Goal: Communication & Community: Answer question/provide support

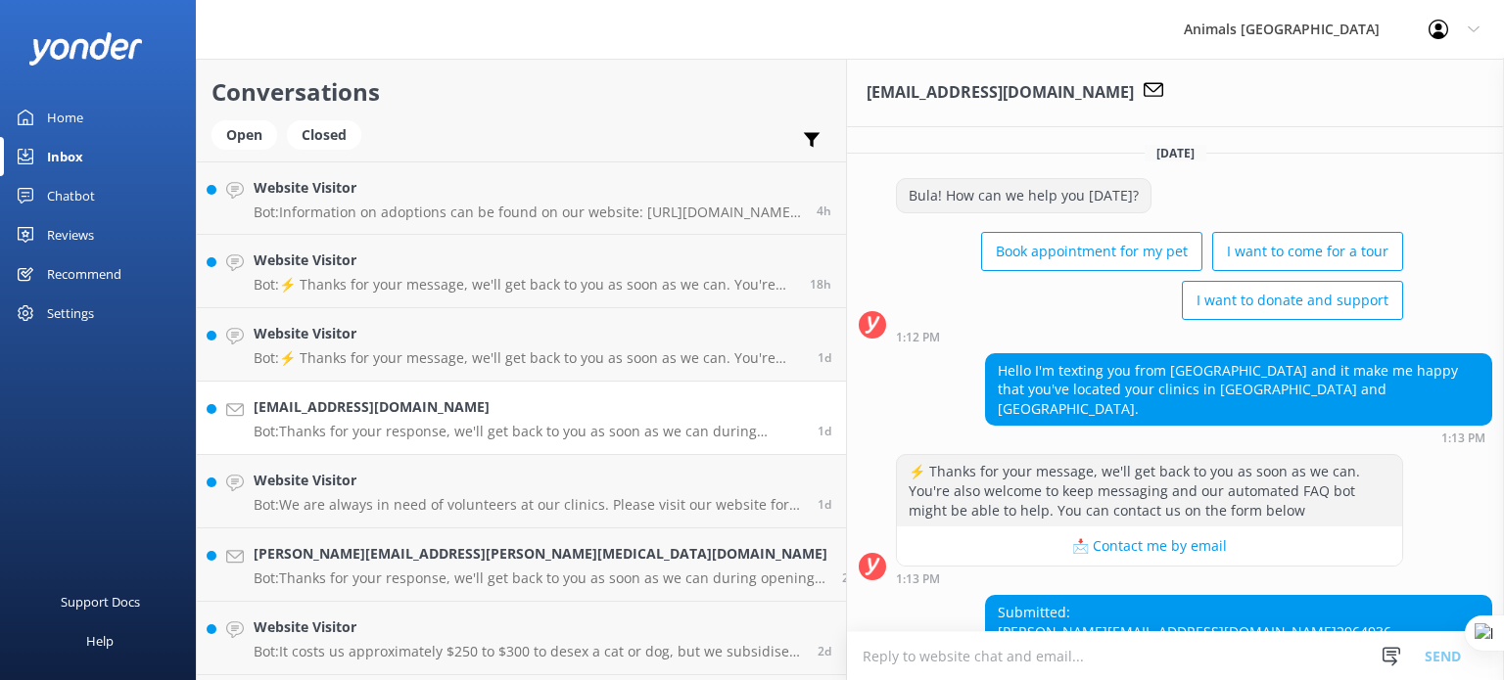
scroll to position [96, 0]
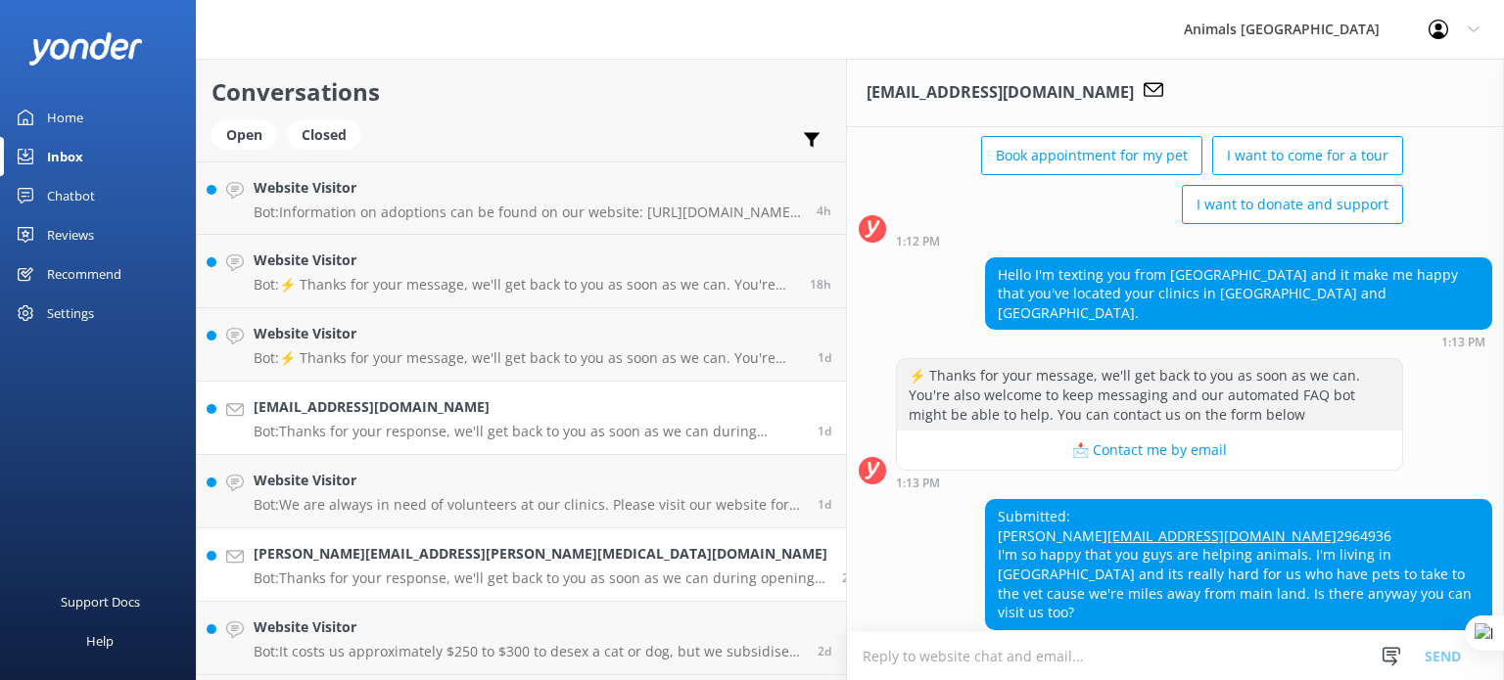
click at [407, 566] on div "[PERSON_NAME][EMAIL_ADDRESS][PERSON_NAME][MEDICAL_DATA][DOMAIN_NAME] Bot: Thank…" at bounding box center [541, 564] width 574 height 43
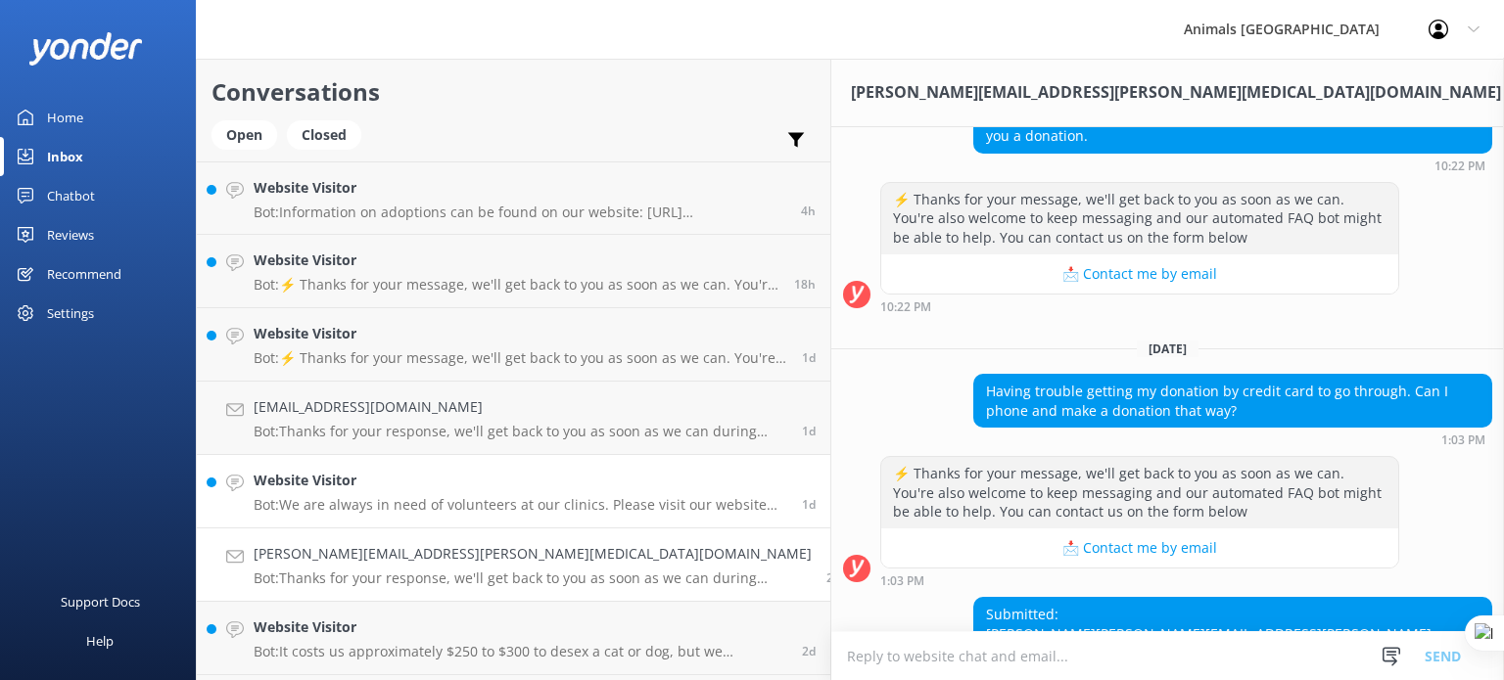
scroll to position [594, 0]
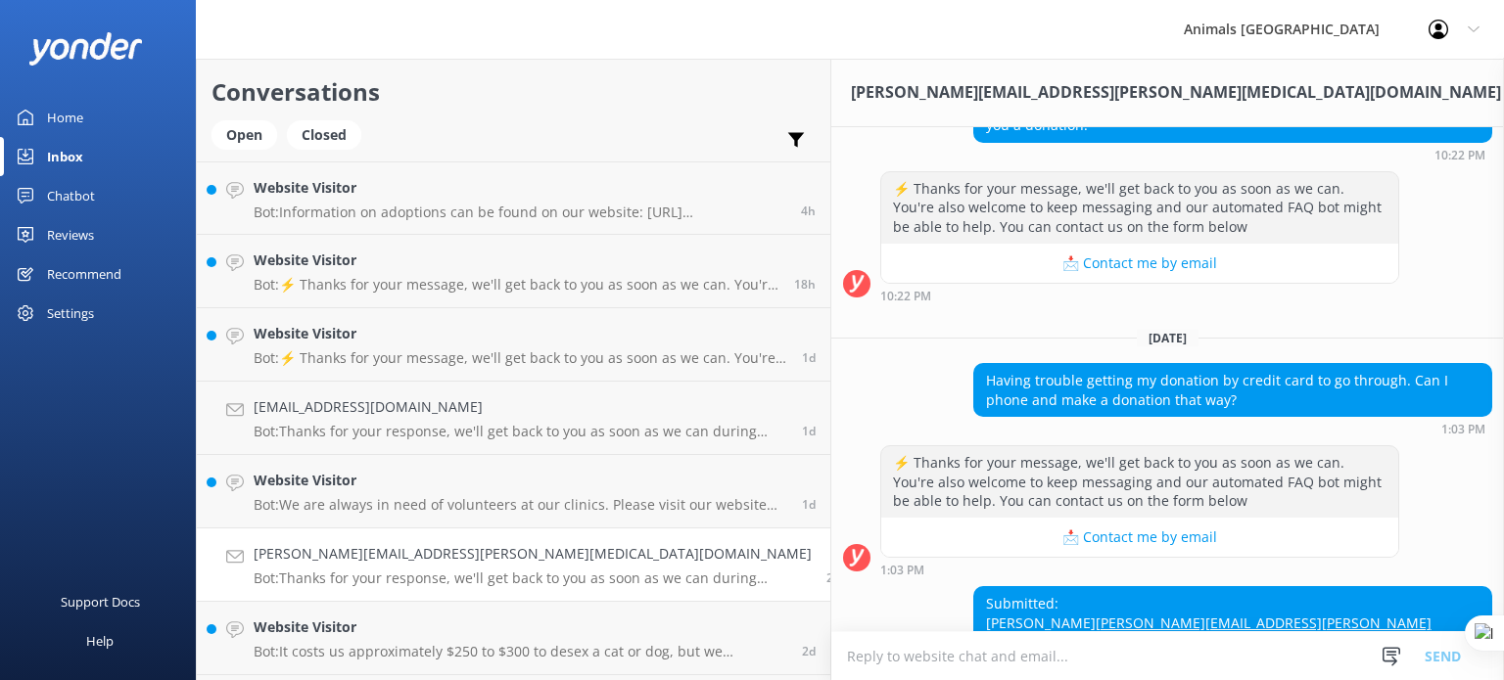
click at [831, 661] on textarea at bounding box center [1167, 656] width 673 height 48
drag, startPoint x: 1007, startPoint y: 655, endPoint x: 1012, endPoint y: 667, distance: 12.7
click at [1011, 665] on textarea "Bula Vinaka you can make donation by visits this link :" at bounding box center [1167, 655] width 673 height 49
paste textarea "[URL][DOMAIN_NAME]"
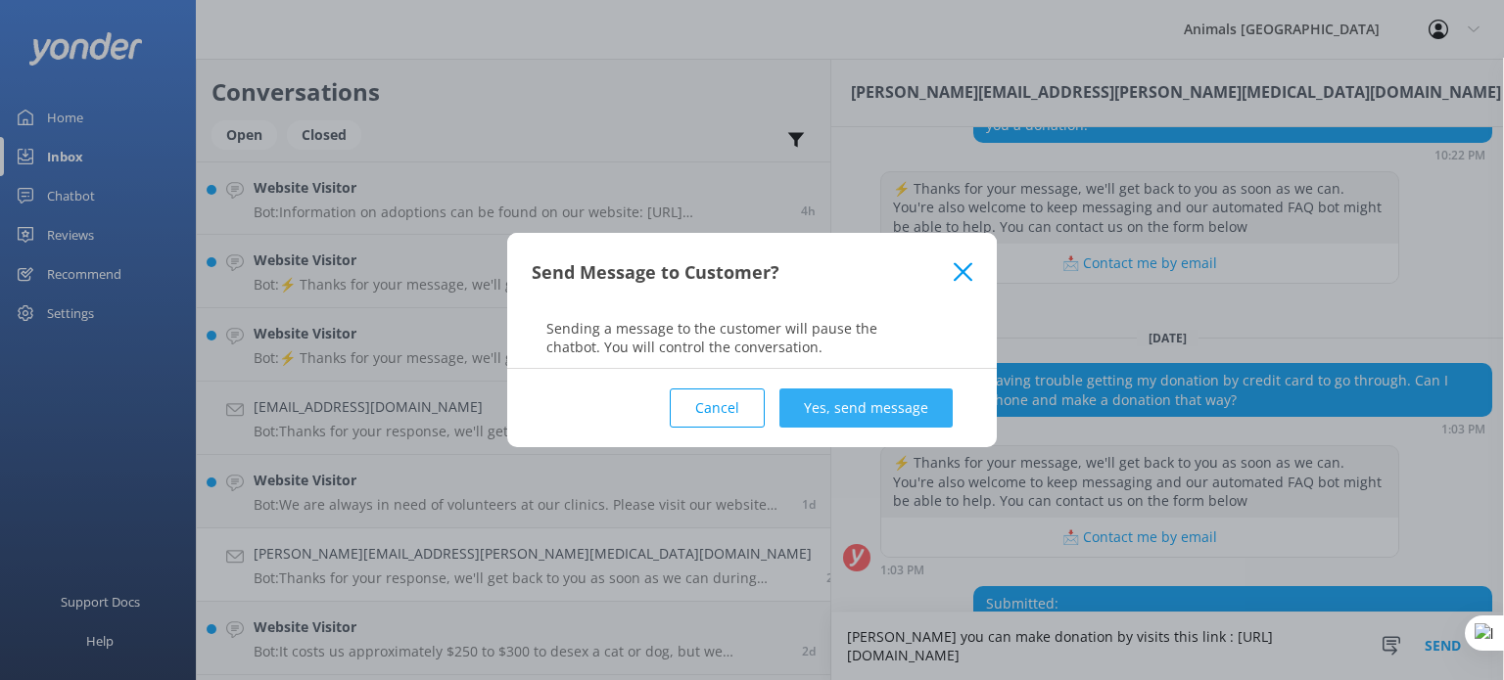
type textarea "[PERSON_NAME] you can make donation by visits this link : [URL][DOMAIN_NAME]"
click at [914, 399] on button "Yes, send message" at bounding box center [865, 408] width 173 height 39
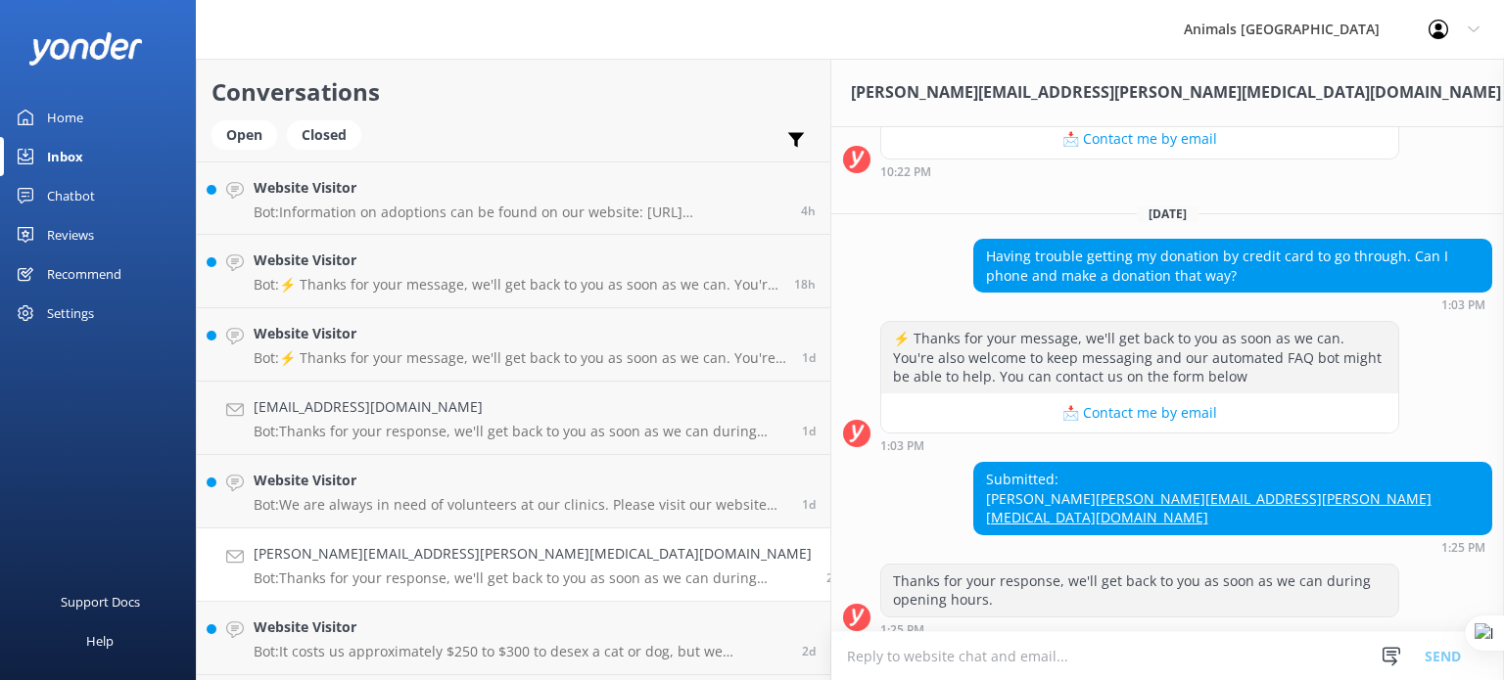
scroll to position [757, 0]
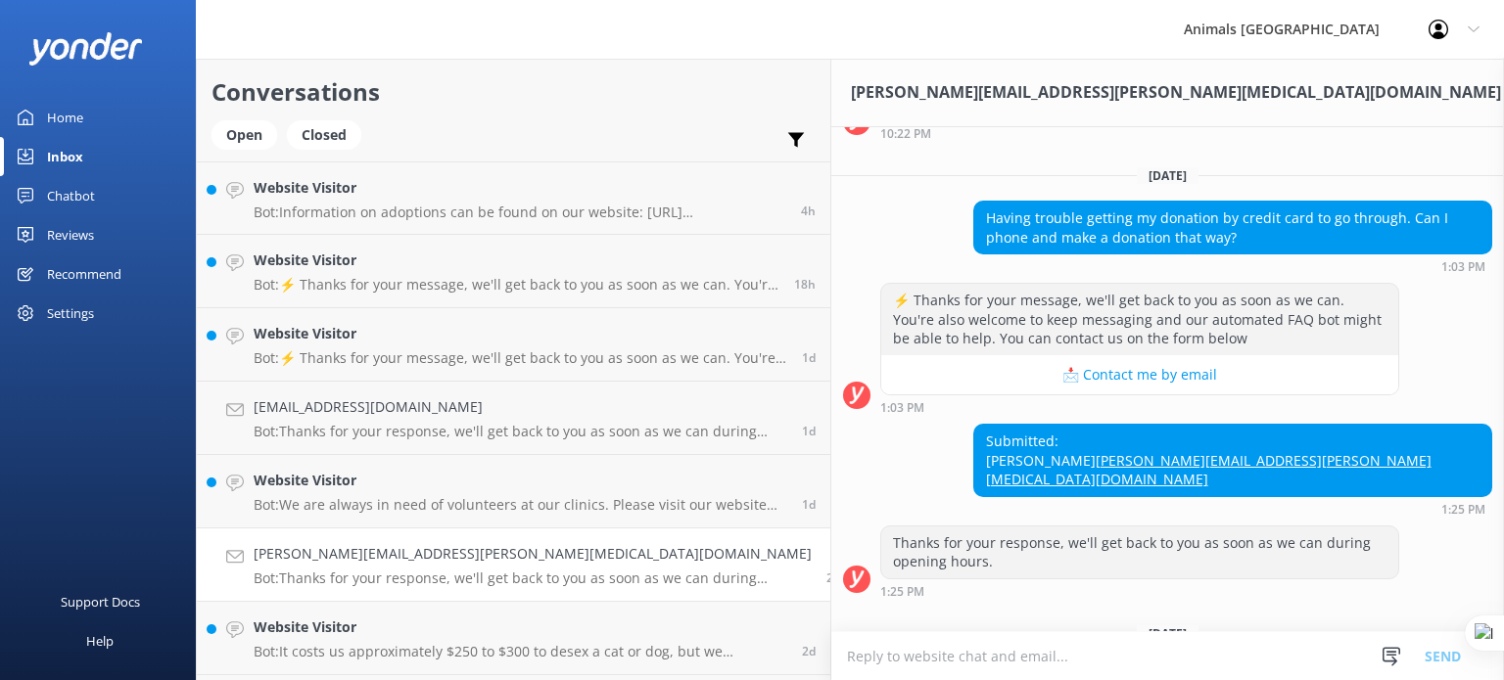
click at [414, 575] on p "Bot: Thanks for your response, we'll get back to you as soon as we can during o…" at bounding box center [533, 579] width 558 height 18
click at [516, 564] on h4 "[PERSON_NAME][EMAIL_ADDRESS][PERSON_NAME][MEDICAL_DATA][DOMAIN_NAME]" at bounding box center [533, 554] width 558 height 22
click at [517, 563] on h4 "[PERSON_NAME][EMAIL_ADDRESS][PERSON_NAME][MEDICAL_DATA][DOMAIN_NAME]" at bounding box center [533, 554] width 558 height 22
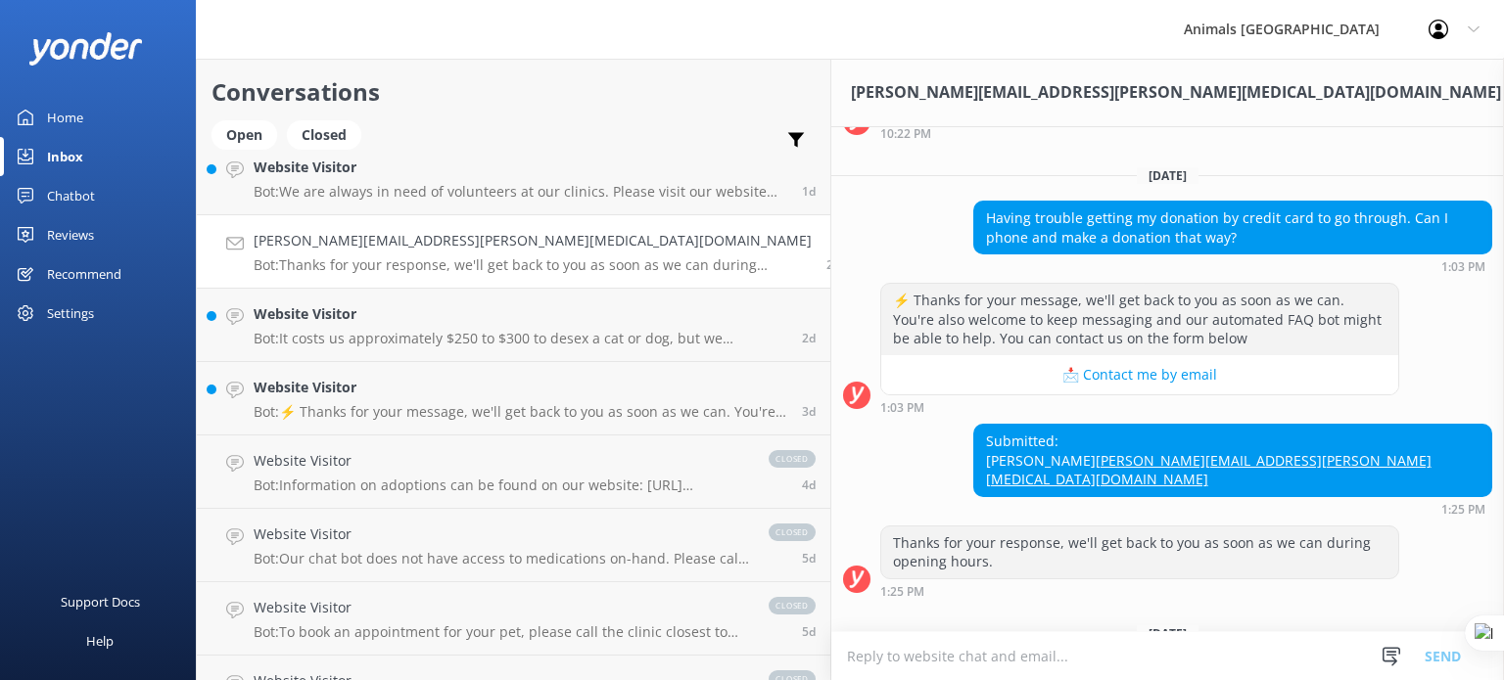
scroll to position [294, 0]
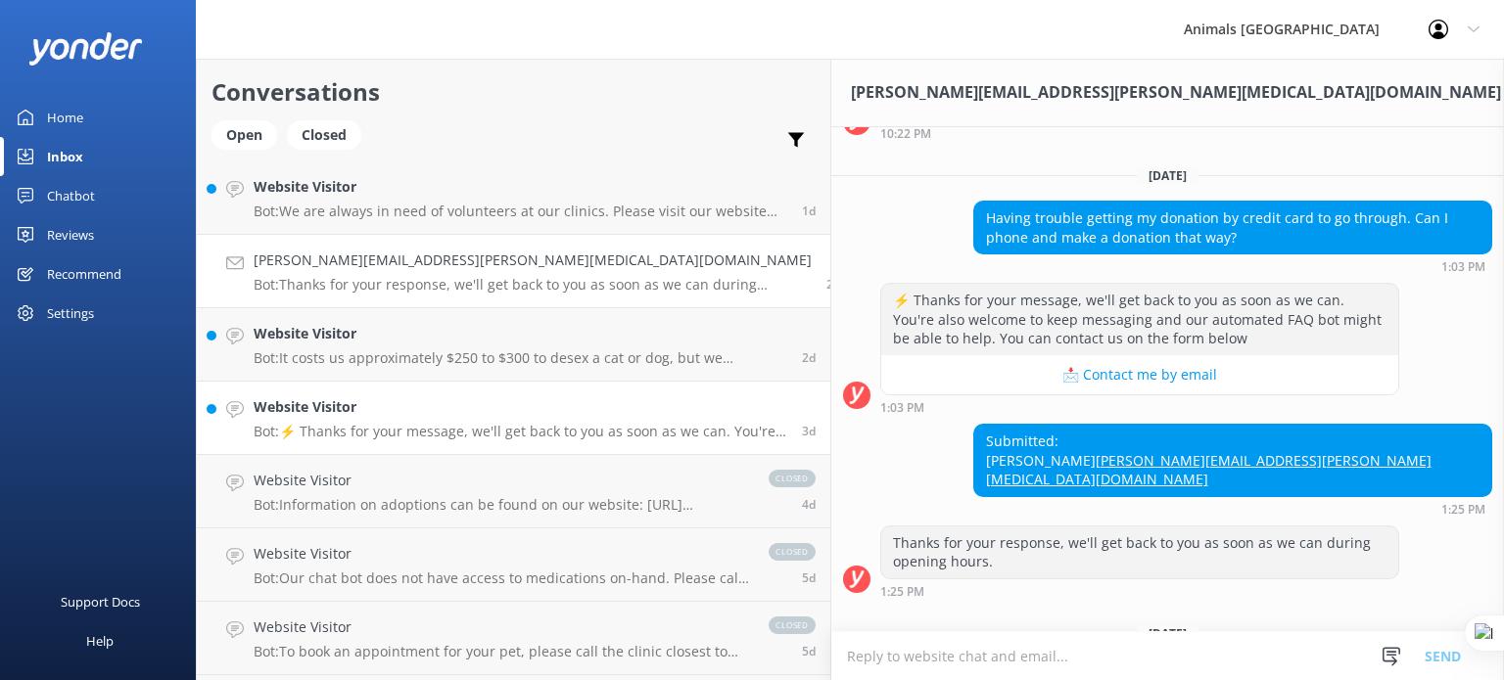
click at [406, 439] on p "Bot: ⚡ Thanks for your message, we'll get back to you as soon as we can. You're…" at bounding box center [521, 432] width 534 height 18
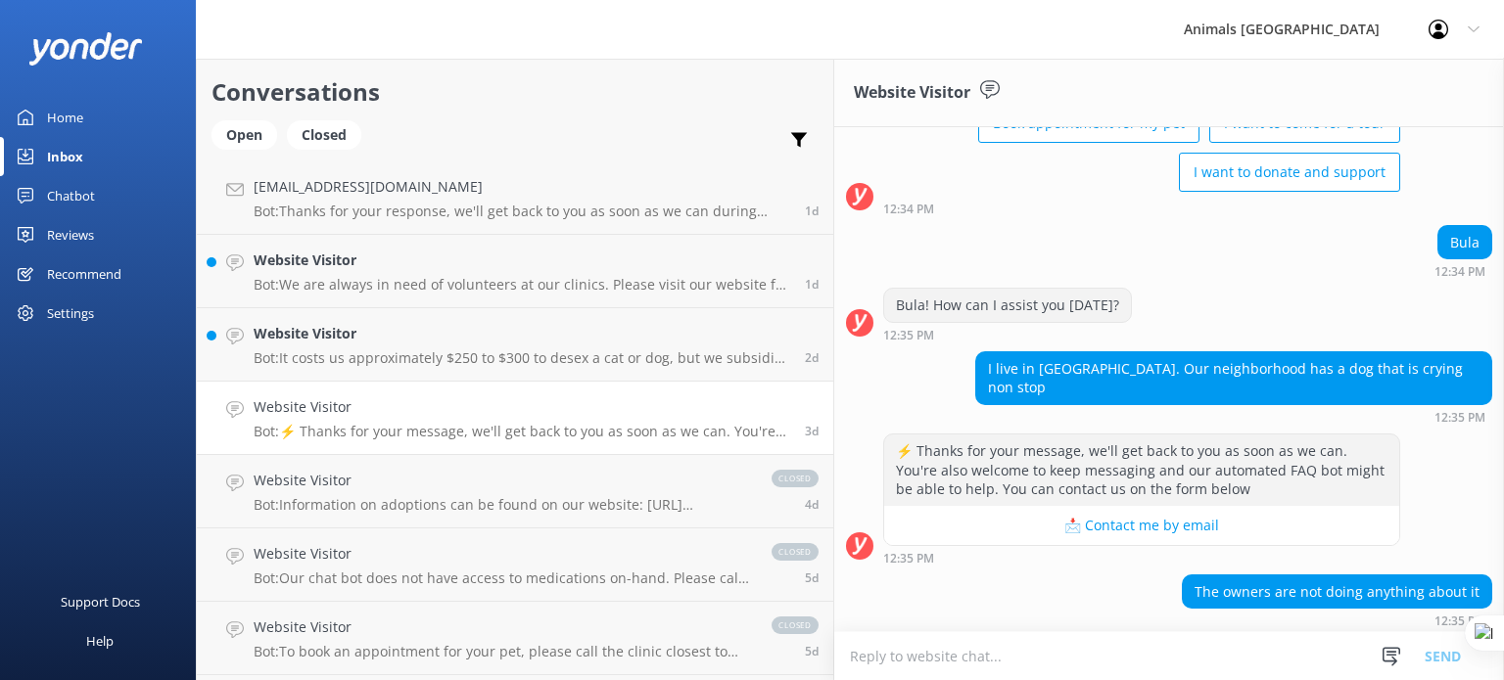
scroll to position [164, 0]
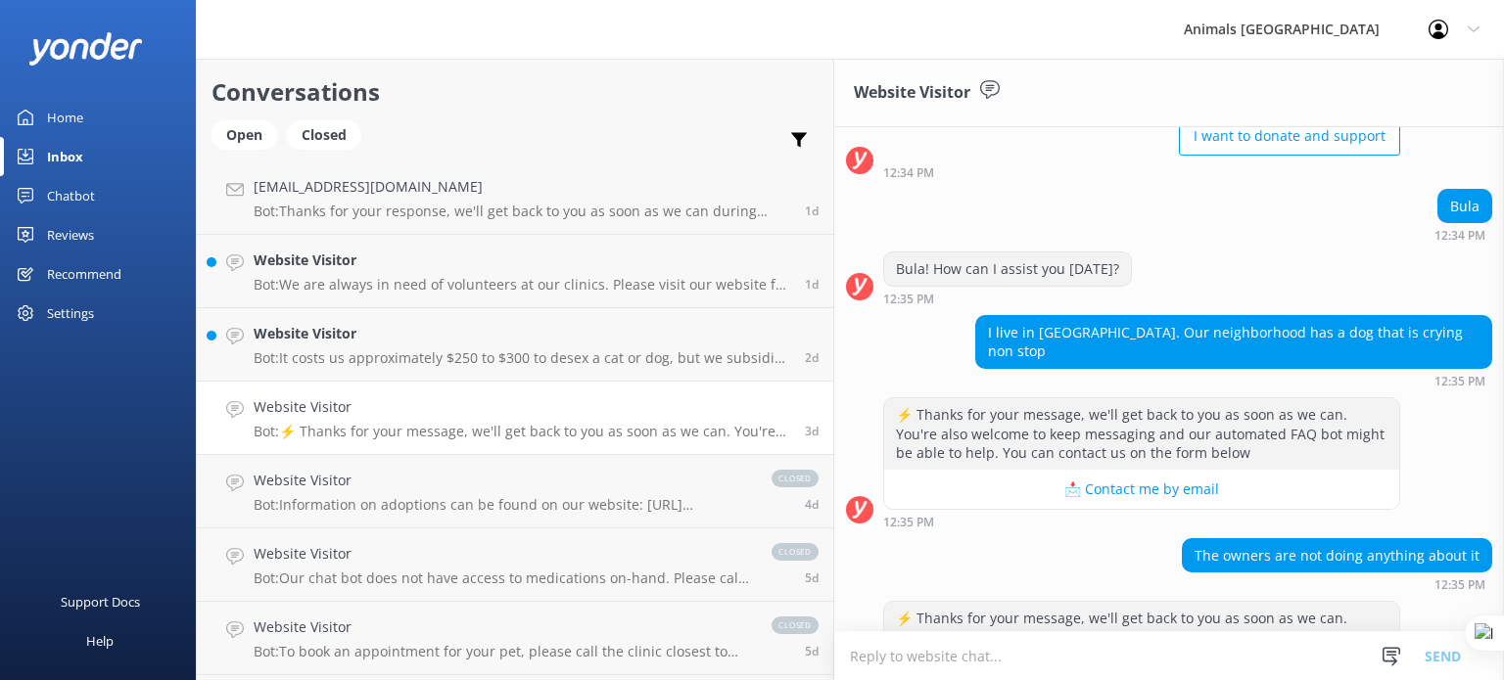
click at [834, 658] on textarea at bounding box center [1169, 656] width 670 height 48
type textarea "Y"
